Goal: Task Accomplishment & Management: Manage account settings

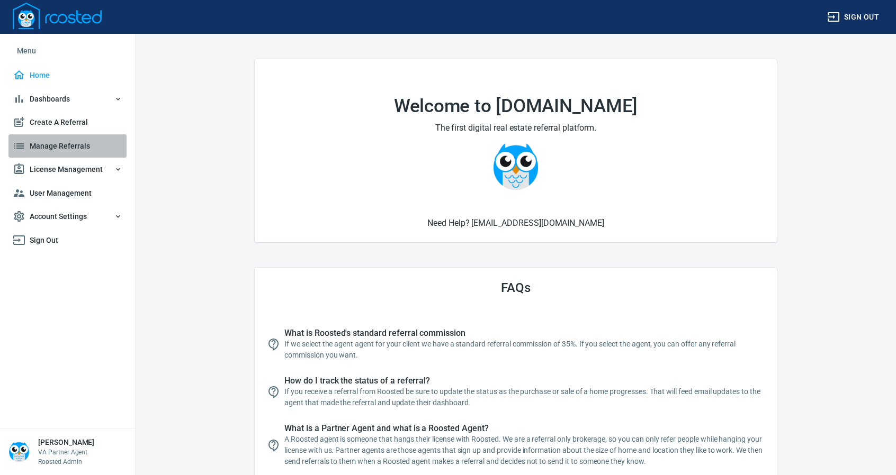
click at [54, 147] on span "Manage Referrals" at bounding box center [68, 146] width 110 height 13
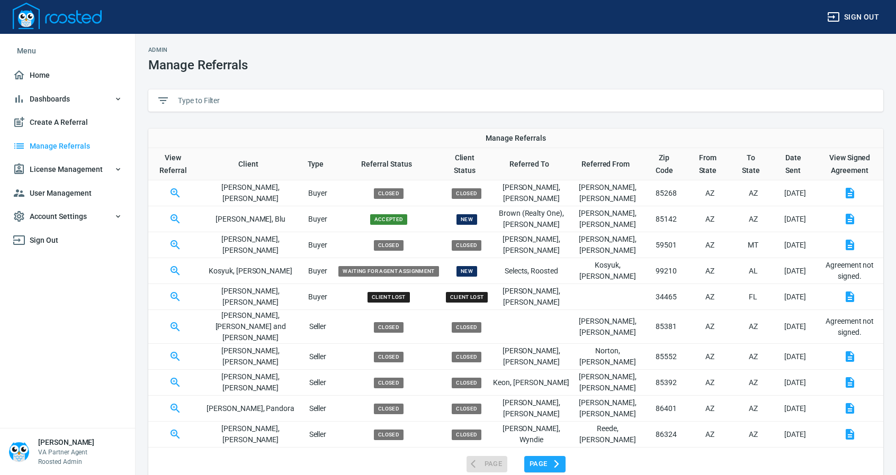
drag, startPoint x: 223, startPoint y: 96, endPoint x: 226, endPoint y: 89, distance: 6.7
click at [224, 96] on input "text" at bounding box center [526, 101] width 697 height 16
type input "r"
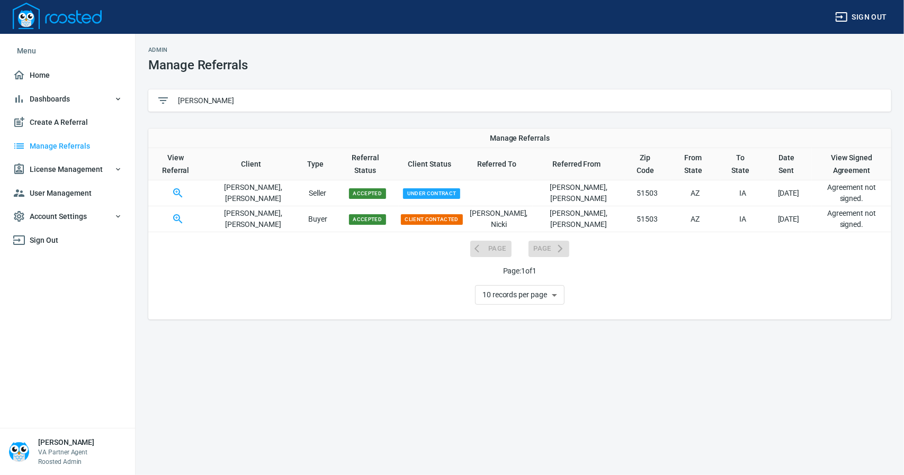
type input "[PERSON_NAME]"
click at [180, 188] on icon "button" at bounding box center [177, 192] width 9 height 9
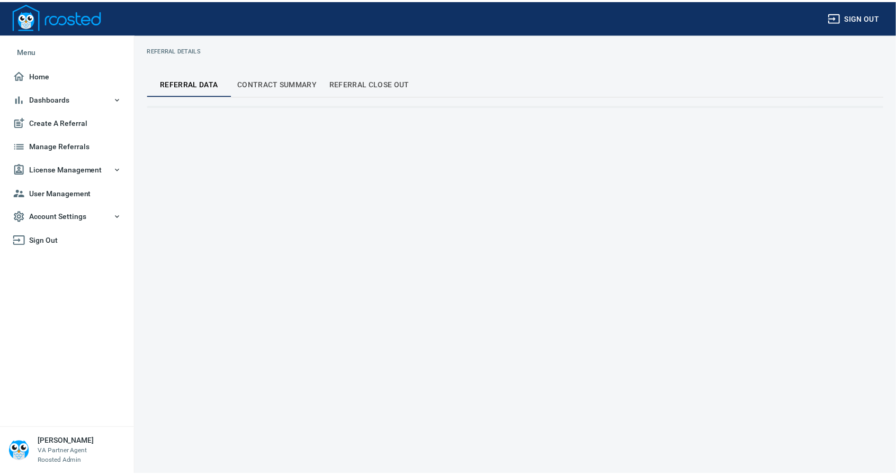
select select "underContract"
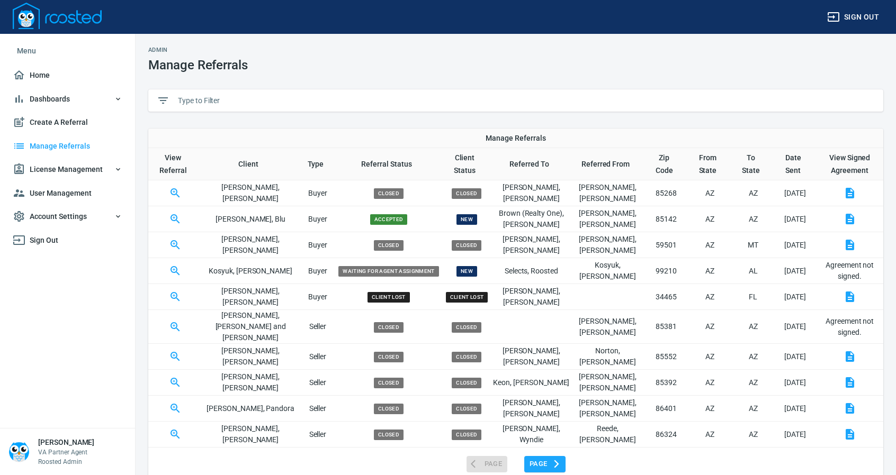
click at [235, 96] on input "text" at bounding box center [526, 101] width 697 height 16
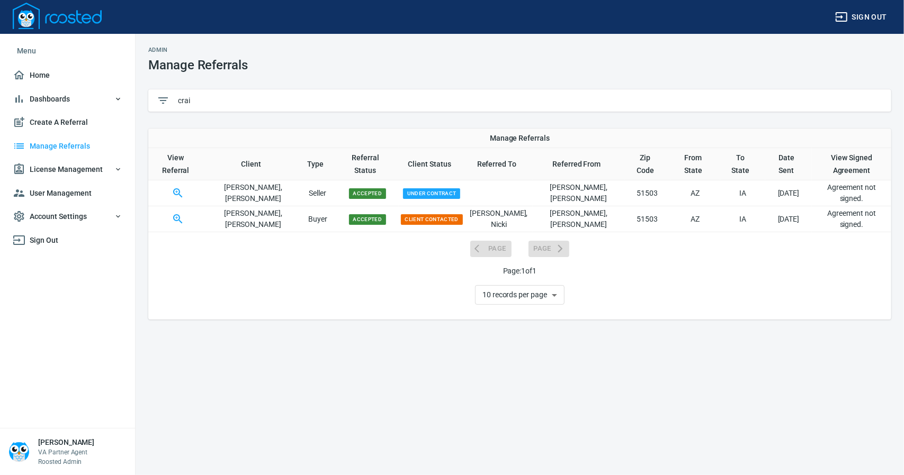
type input "crai"
click at [184, 213] on icon "button" at bounding box center [178, 219] width 13 height 13
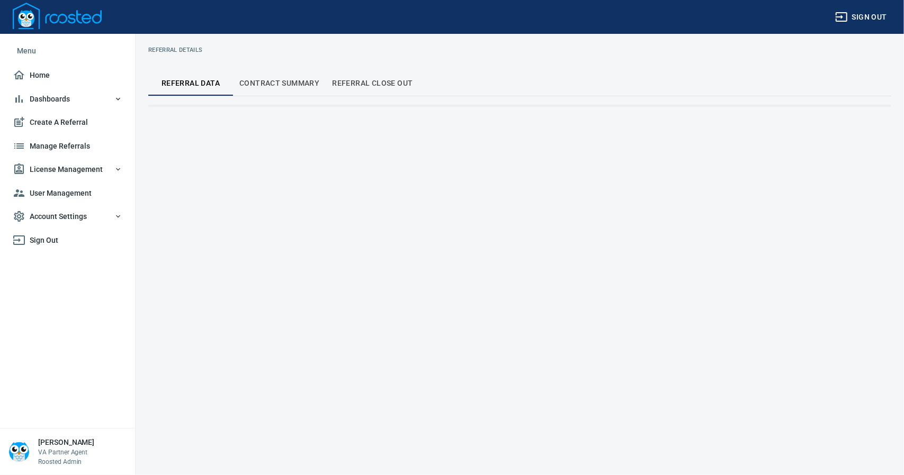
select select "clientContacted"
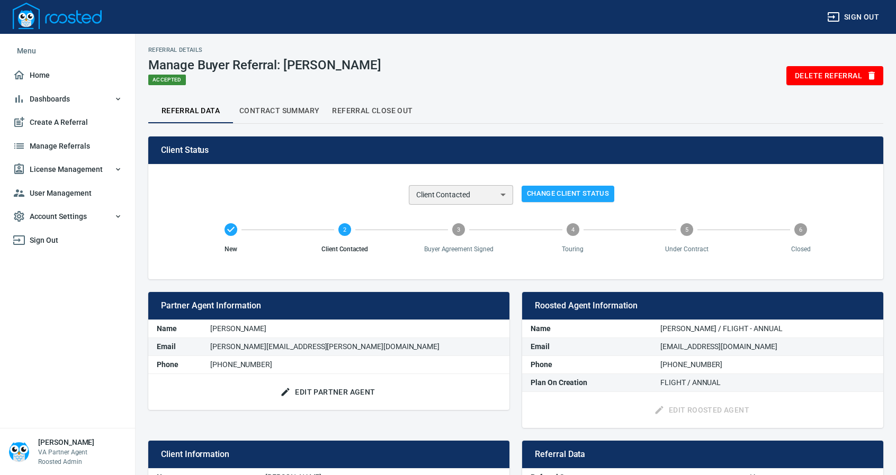
click at [506, 196] on select "New Client Contacted Buyer Agreement Signed Touring Under Contract Closed Clien…" at bounding box center [461, 195] width 104 height 20
click at [505, 106] on div "Referral Data Contract Summary Referral Close Out" at bounding box center [515, 110] width 735 height 25
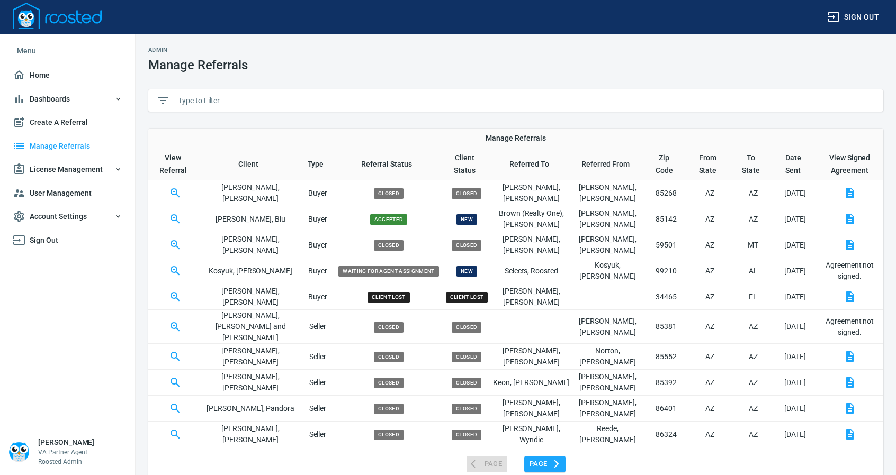
click at [224, 98] on input "text" at bounding box center [526, 101] width 697 height 16
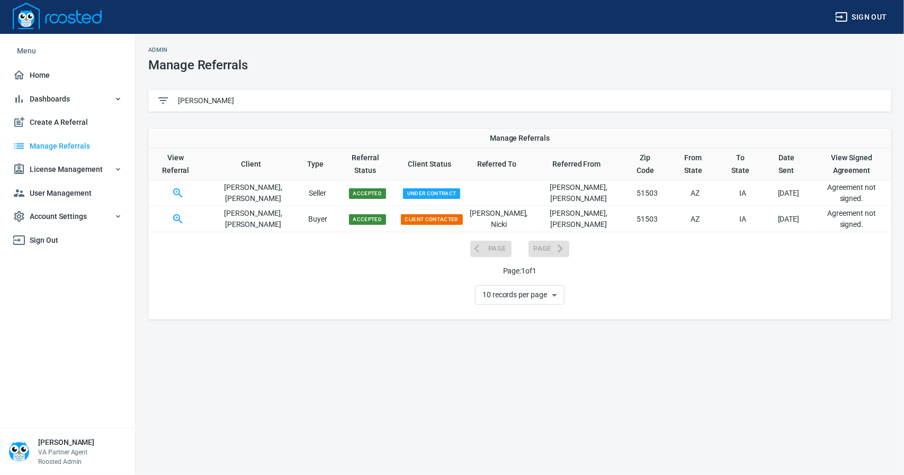
type input "[PERSON_NAME]"
click at [181, 187] on icon "button" at bounding box center [178, 193] width 13 height 13
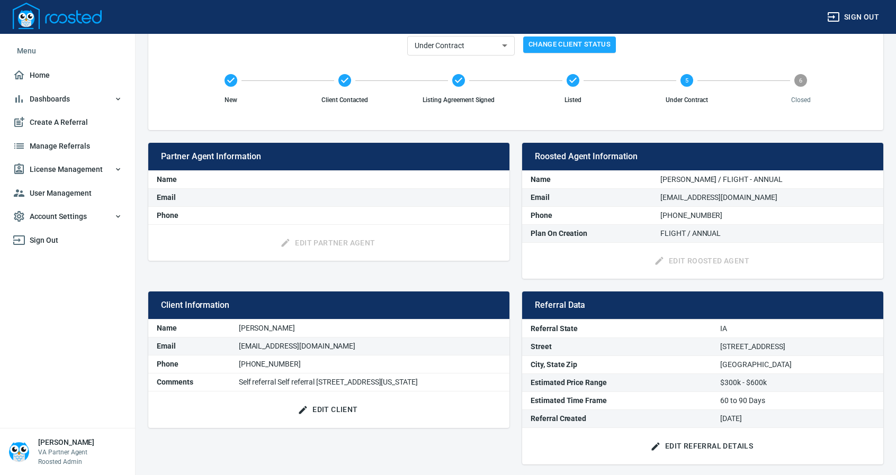
scroll to position [149, 0]
click at [503, 46] on select "New Client Contacted Listing Agreement Signed Listed Under Contract Closed Clie…" at bounding box center [460, 46] width 107 height 20
select select "closed"
click at [407, 36] on select "New Client Contacted Listing Agreement Signed Listed Under Contract Closed Clie…" at bounding box center [460, 46] width 107 height 20
click at [583, 43] on span "Change Client Status" at bounding box center [569, 45] width 82 height 12
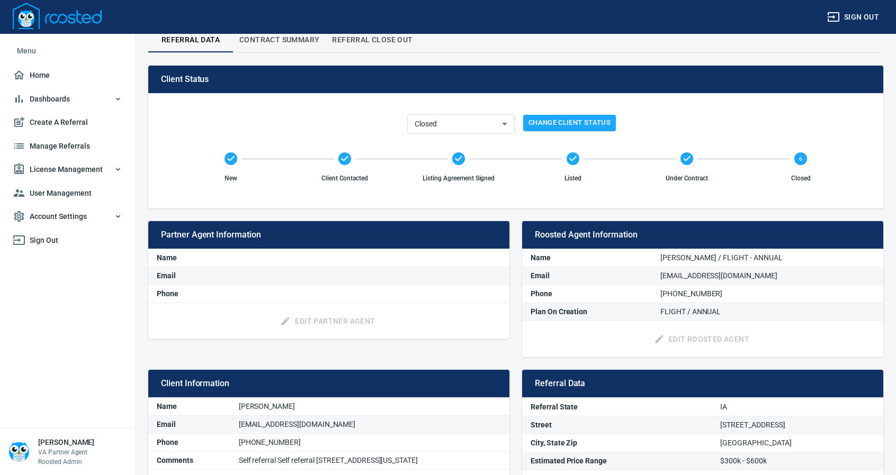
scroll to position [0, 0]
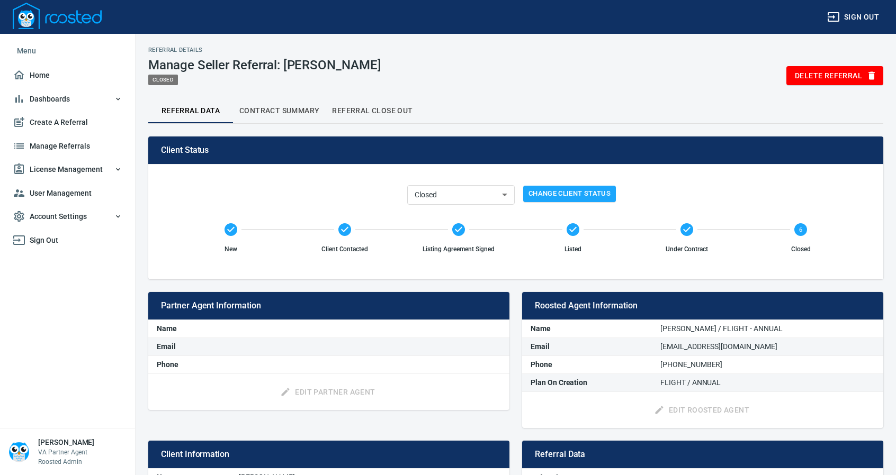
click at [286, 106] on span "Contract Summary" at bounding box center [279, 110] width 80 height 13
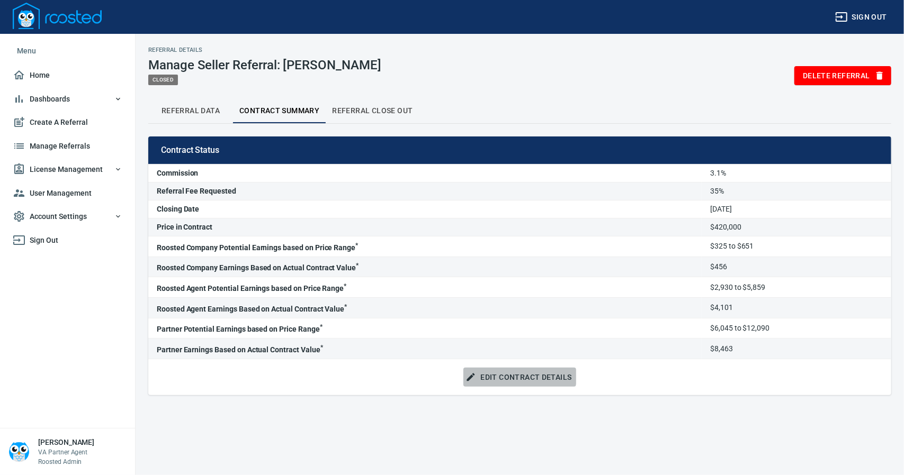
click at [516, 375] on span "Edit Contract Details" at bounding box center [519, 377] width 104 height 13
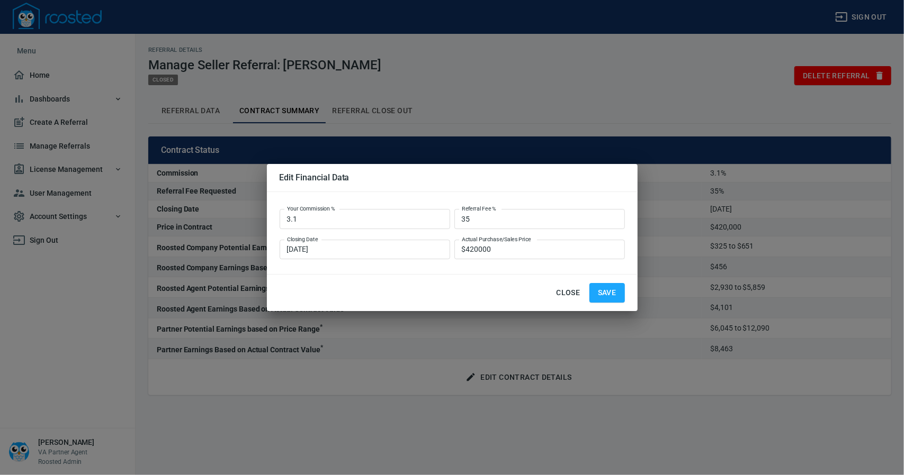
click at [343, 419] on div at bounding box center [452, 237] width 904 height 475
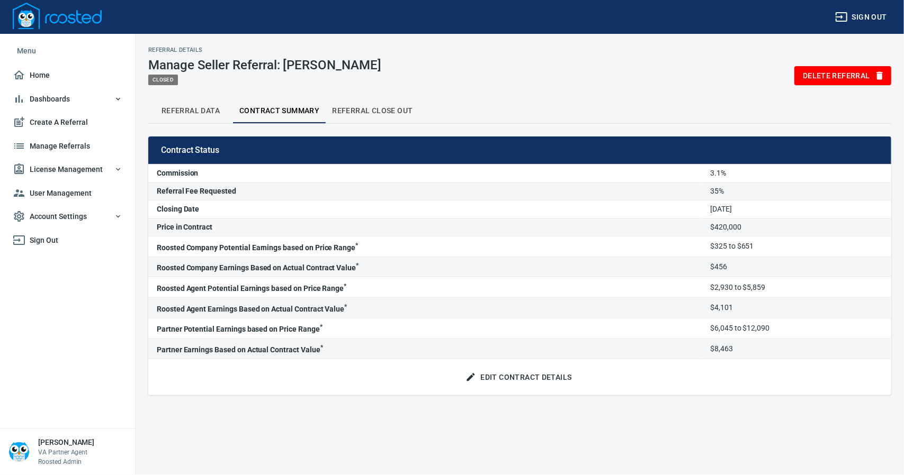
drag, startPoint x: 184, startPoint y: 114, endPoint x: 186, endPoint y: 109, distance: 5.7
click at [185, 112] on span "Referral Data" at bounding box center [191, 110] width 72 height 13
select select "closed"
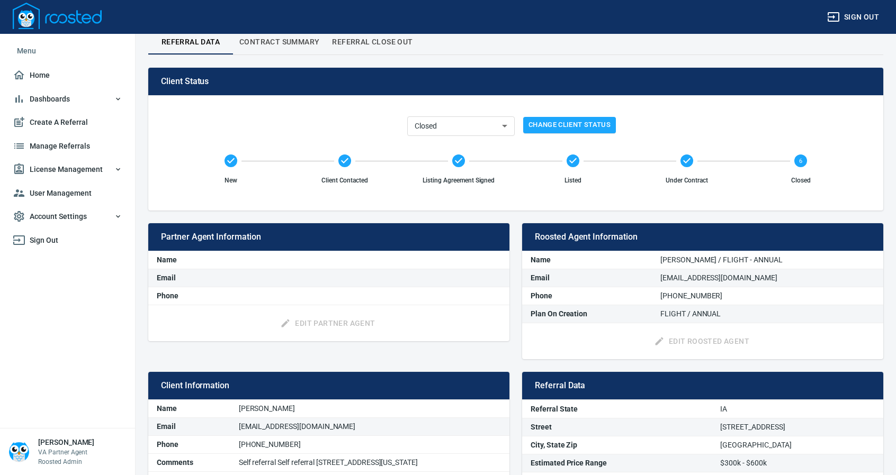
scroll to position [149, 0]
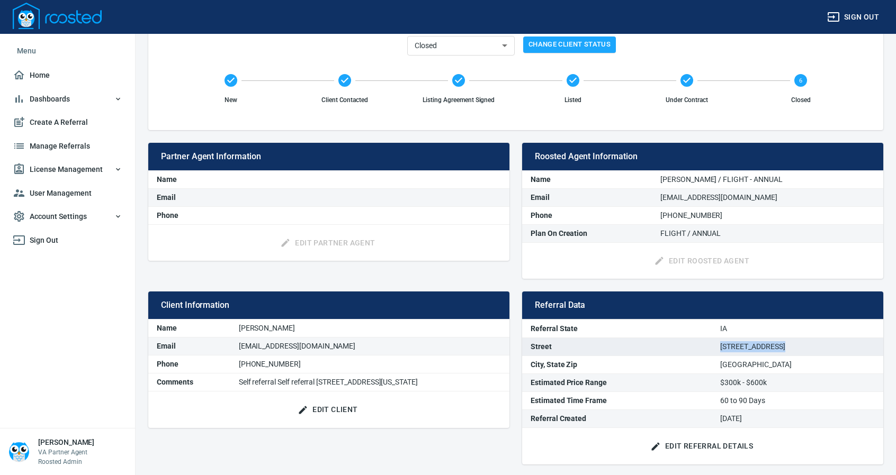
drag, startPoint x: 707, startPoint y: 345, endPoint x: 776, endPoint y: 348, distance: 68.9
click at [776, 348] on td "[STREET_ADDRESS]" at bounding box center [797, 347] width 172 height 18
copy td "[STREET_ADDRESS]"
drag, startPoint x: 710, startPoint y: 364, endPoint x: 758, endPoint y: 369, distance: 47.9
click at [758, 369] on td "[GEOGRAPHIC_DATA]" at bounding box center [797, 365] width 172 height 18
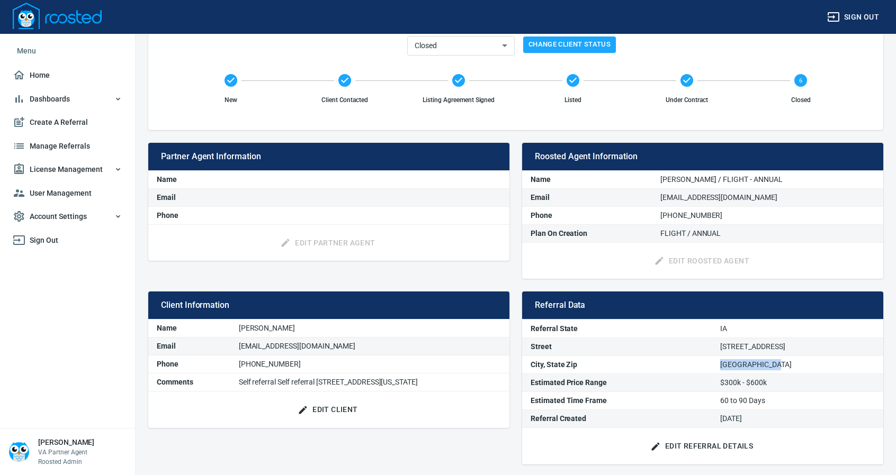
copy td "Council Bluffs"
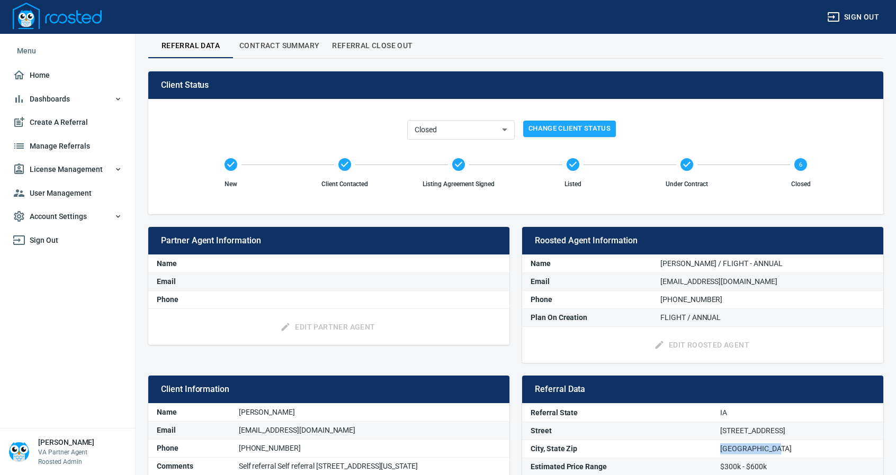
scroll to position [0, 0]
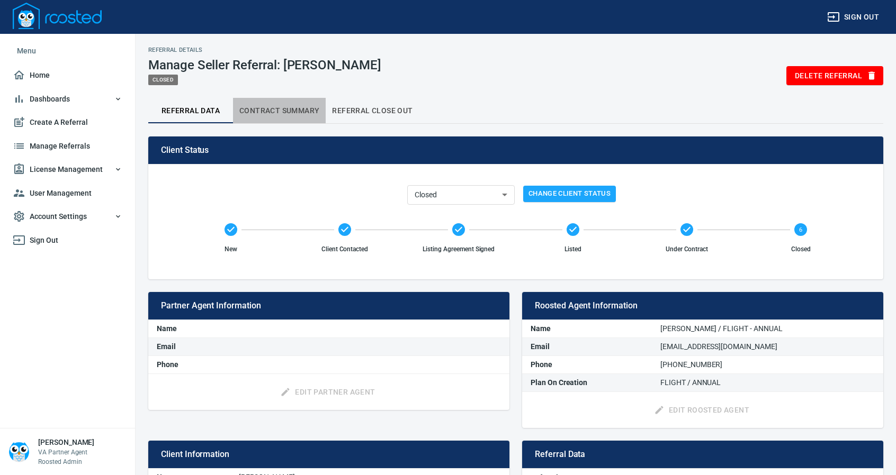
click at [283, 109] on span "Contract Summary" at bounding box center [279, 110] width 80 height 13
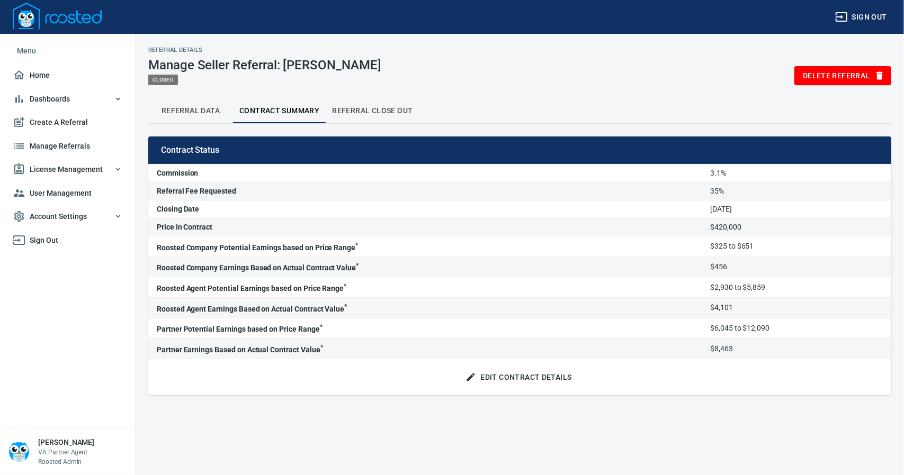
click at [516, 375] on span "Edit Contract Details" at bounding box center [519, 377] width 104 height 13
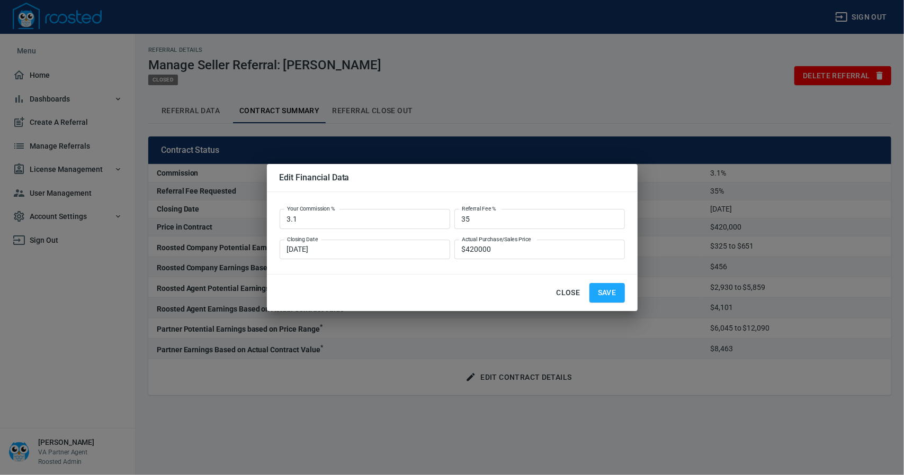
click at [572, 291] on span "Close" at bounding box center [567, 292] width 25 height 13
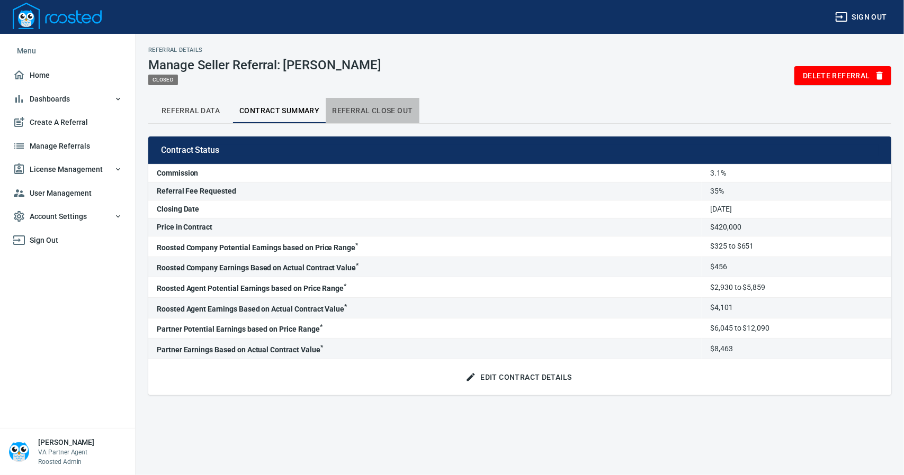
click at [394, 109] on span "Referral Close Out" at bounding box center [372, 110] width 80 height 13
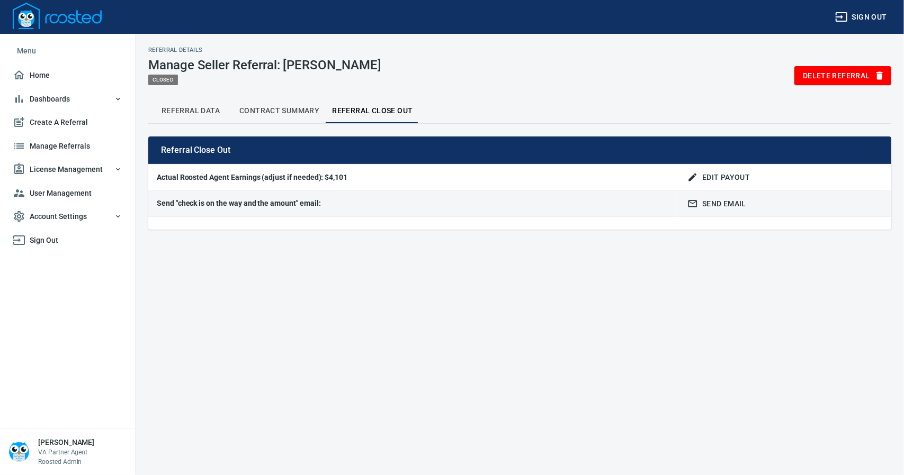
click at [283, 110] on span "Contract Summary" at bounding box center [279, 110] width 80 height 13
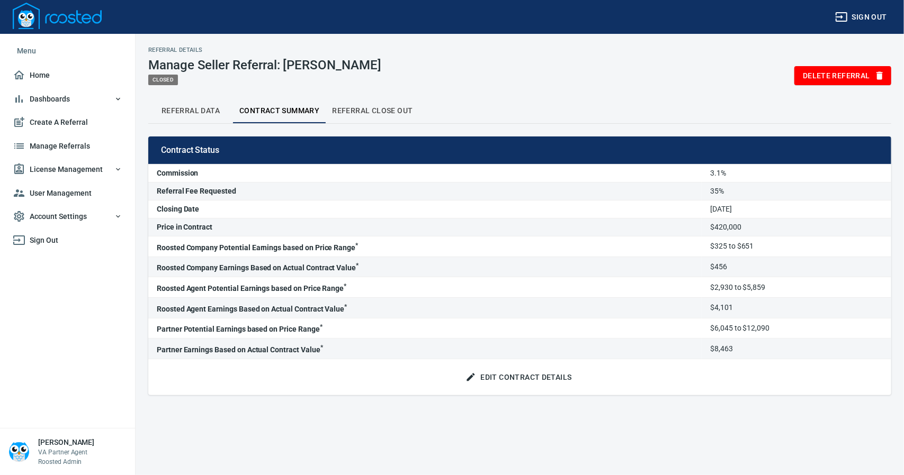
click at [43, 173] on span "License Management" at bounding box center [68, 169] width 110 height 13
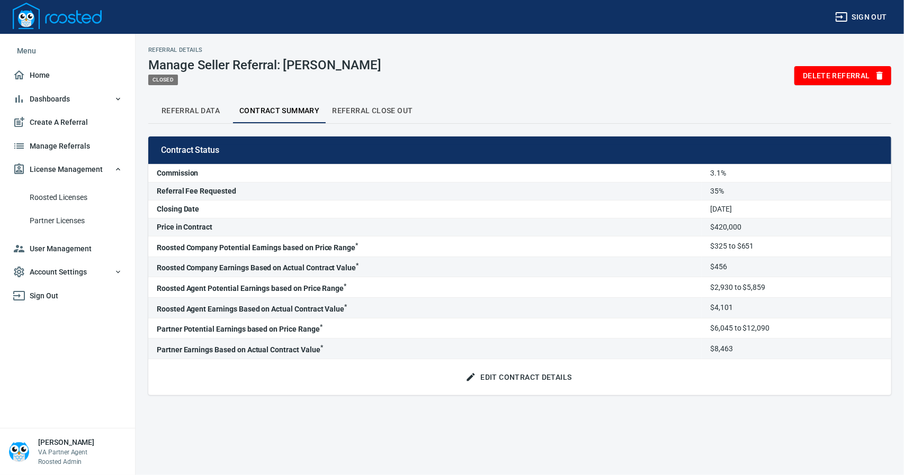
click at [43, 195] on span "Roosted Licenses" at bounding box center [76, 197] width 93 height 13
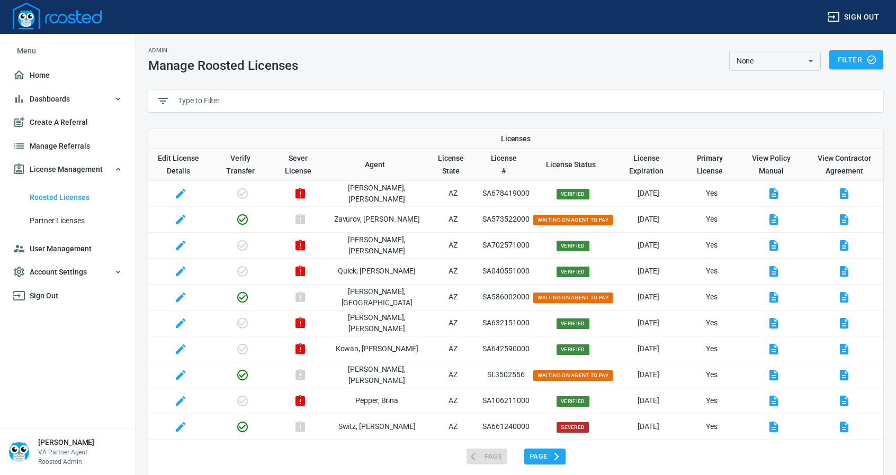
click at [205, 100] on input "text" at bounding box center [526, 101] width 697 height 16
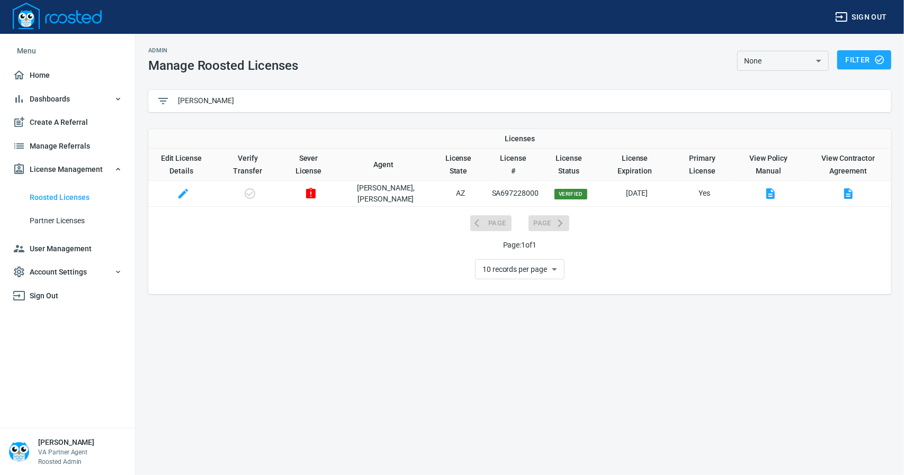
type input "[PERSON_NAME]"
click at [190, 187] on icon "button" at bounding box center [183, 193] width 13 height 13
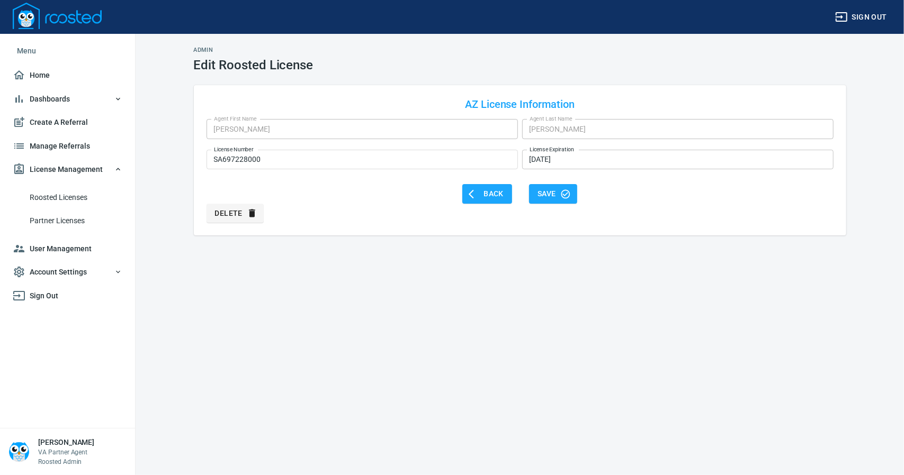
click at [575, 158] on input "[DATE]" at bounding box center [677, 160] width 311 height 20
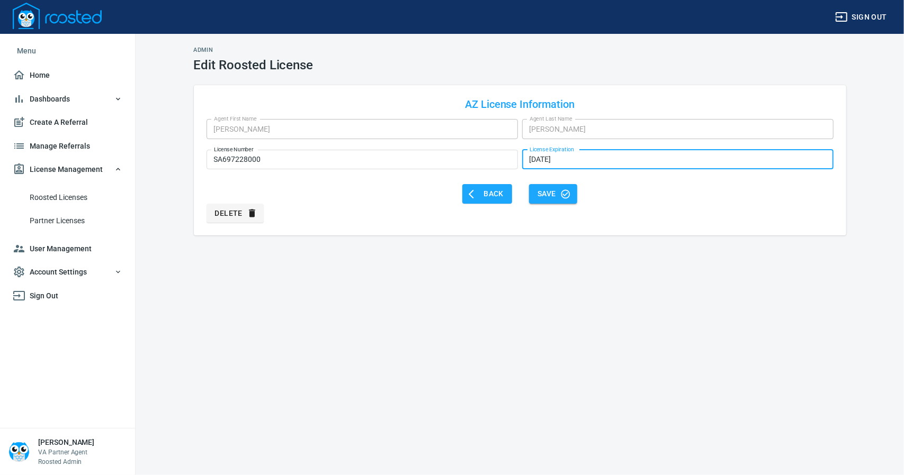
type input "[DATE]"
click at [553, 193] on span "Save" at bounding box center [552, 193] width 31 height 13
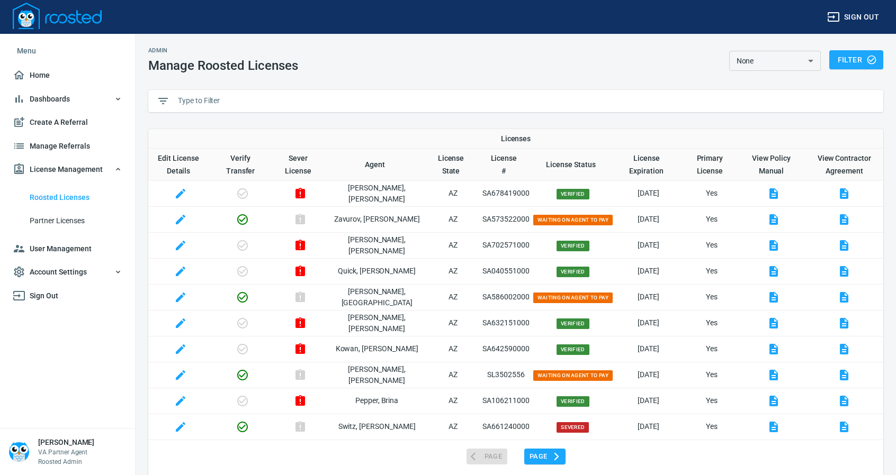
click at [214, 100] on input "text" at bounding box center [526, 101] width 697 height 16
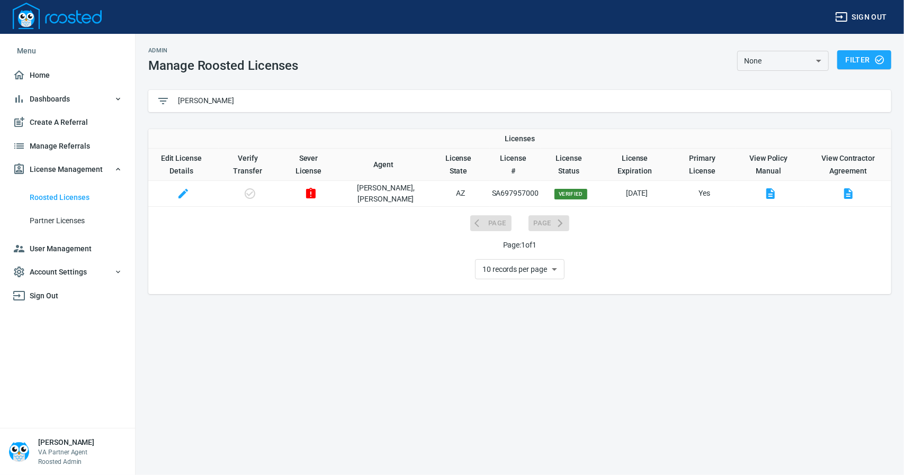
type input "[PERSON_NAME]"
click at [186, 189] on icon "button" at bounding box center [183, 193] width 13 height 13
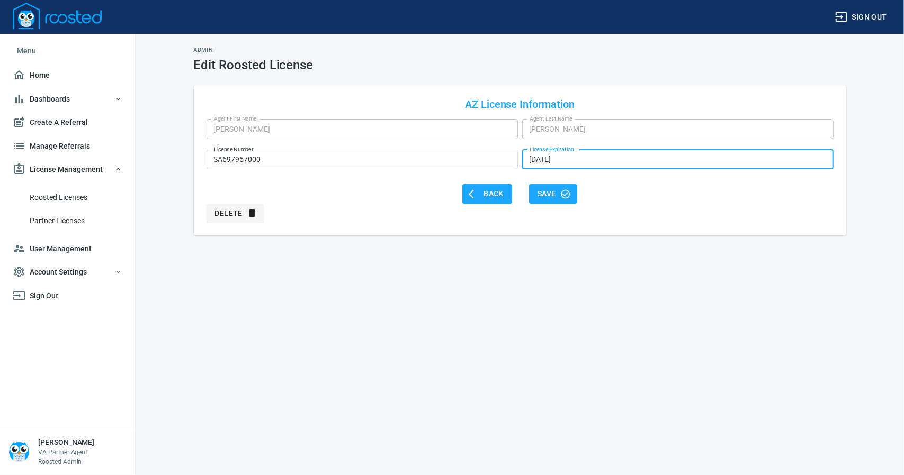
click at [574, 157] on input "[DATE]" at bounding box center [677, 160] width 311 height 20
type input "[DATE]"
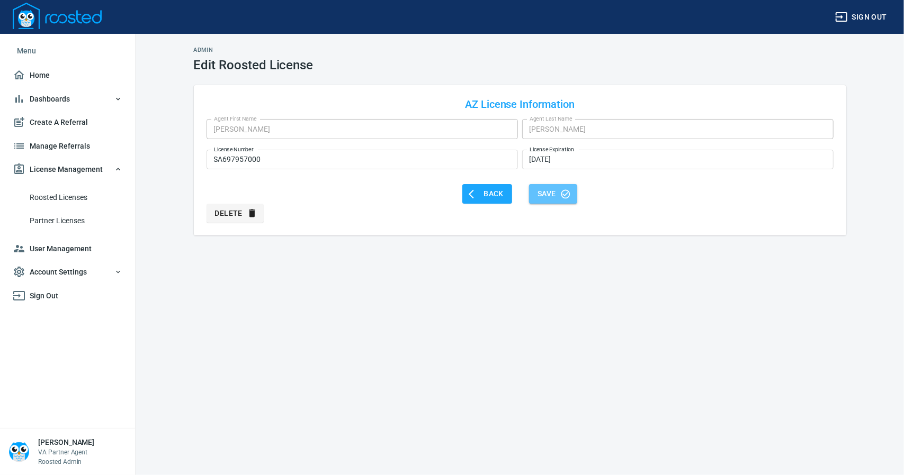
click at [550, 192] on span "Save" at bounding box center [552, 193] width 31 height 13
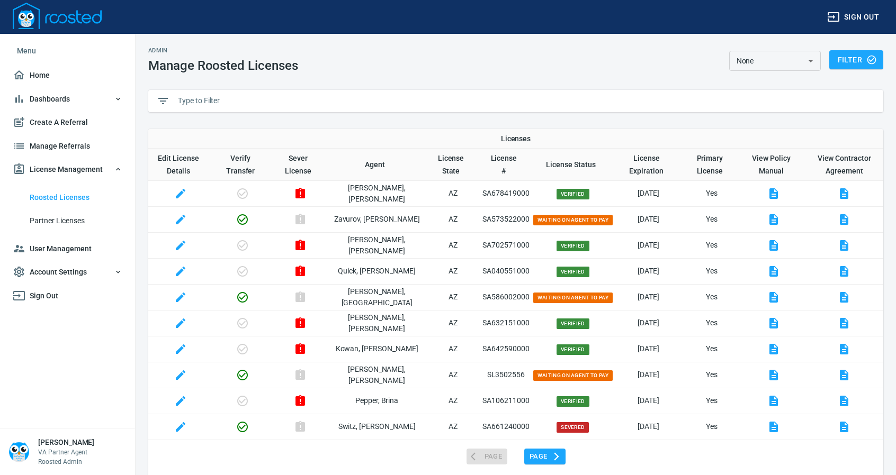
click at [231, 96] on input "text" at bounding box center [526, 101] width 697 height 16
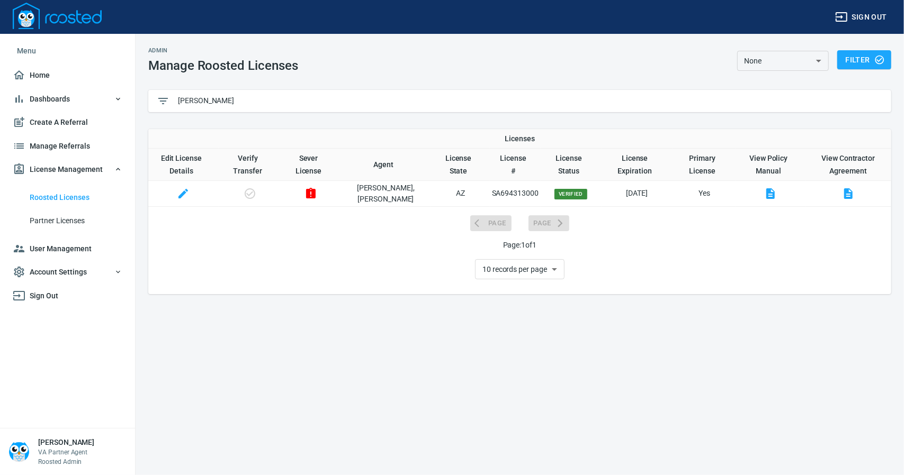
type input "[PERSON_NAME]"
click at [44, 140] on span "Manage Referrals" at bounding box center [68, 146] width 110 height 13
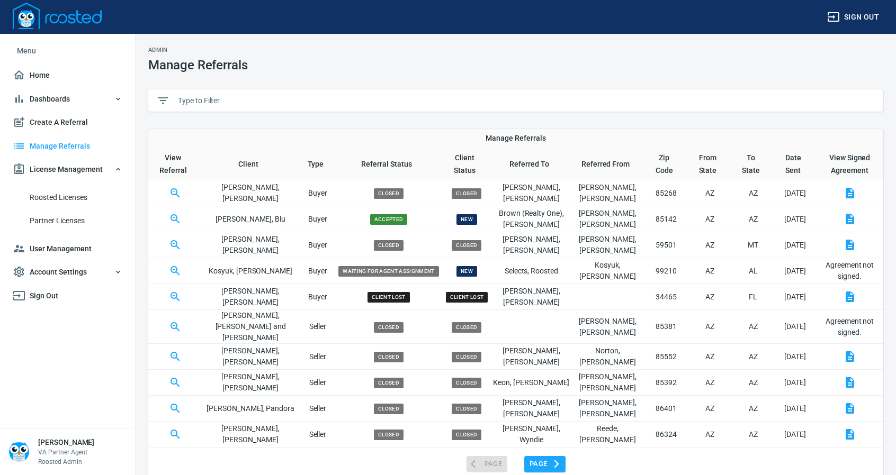
click at [211, 99] on input "text" at bounding box center [526, 101] width 697 height 16
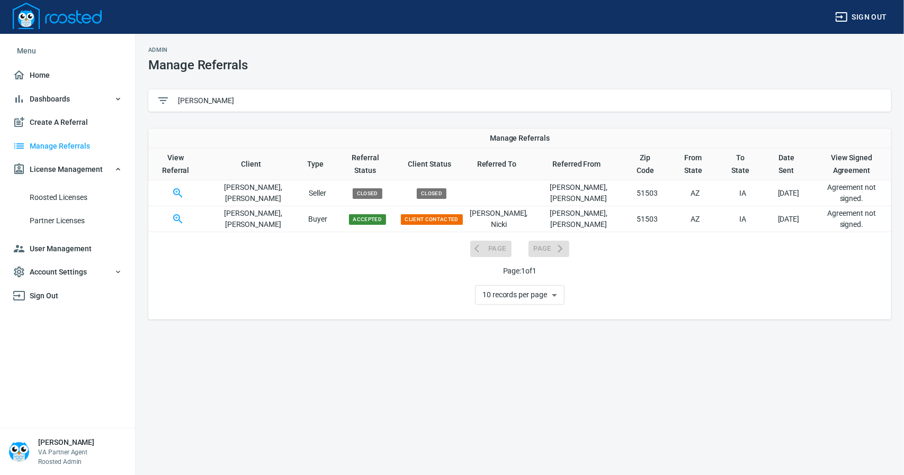
type input "[PERSON_NAME]"
click at [178, 187] on icon "button" at bounding box center [178, 193] width 13 height 13
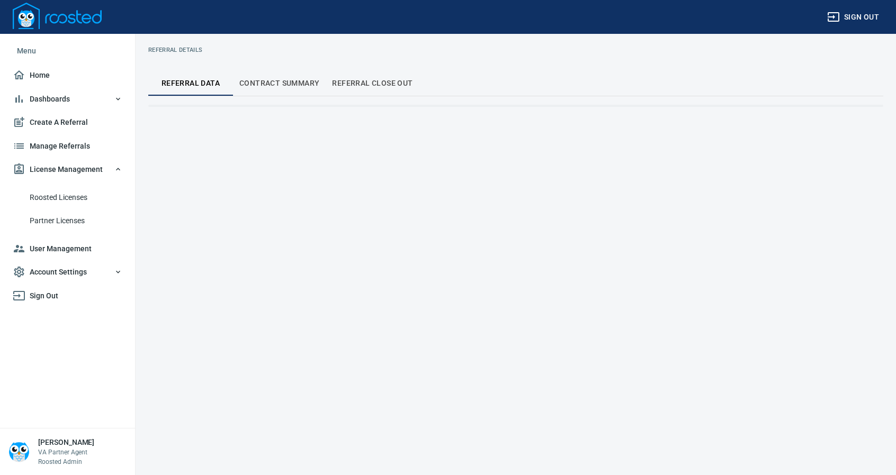
select select "closed"
